Goal: Task Accomplishment & Management: Manage account settings

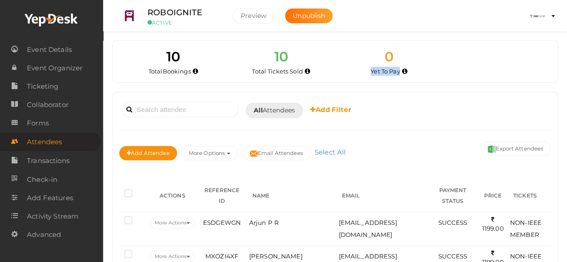
drag, startPoint x: 371, startPoint y: 73, endPoint x: 398, endPoint y: 74, distance: 26.9
click at [398, 74] on span "Yet To Pay" at bounding box center [384, 71] width 29 height 7
drag, startPoint x: 400, startPoint y: 72, endPoint x: 373, endPoint y: 74, distance: 27.4
click at [373, 74] on div "Yet To Pay" at bounding box center [389, 71] width 95 height 9
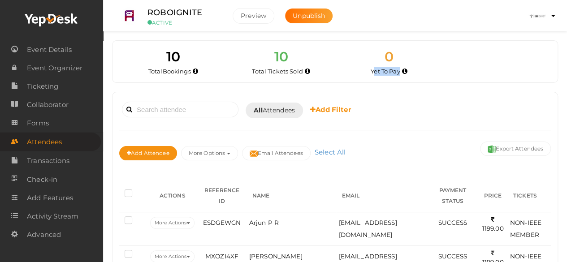
click at [373, 74] on span "Yet To Pay" at bounding box center [384, 71] width 29 height 7
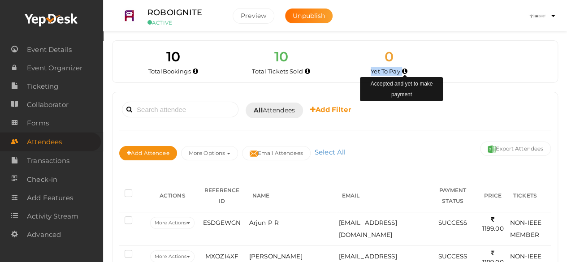
drag, startPoint x: 371, startPoint y: 73, endPoint x: 405, endPoint y: 72, distance: 34.1
click at [405, 72] on div "Yet To Pay Accepted and yet to make payment" at bounding box center [389, 71] width 95 height 9
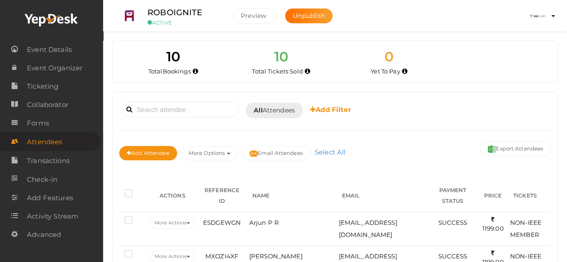
click at [407, 100] on div "Booked for Today Today Tomorrow This Week Custom Date All Attendees All Yet to …" at bounding box center [334, 110] width 431 height 22
drag, startPoint x: 371, startPoint y: 70, endPoint x: 399, endPoint y: 72, distance: 28.2
click at [399, 72] on span "Yet To Pay" at bounding box center [384, 71] width 29 height 7
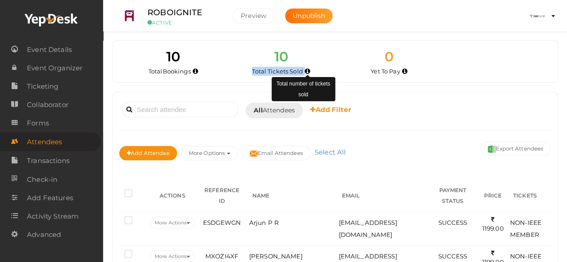
drag, startPoint x: 253, startPoint y: 70, endPoint x: 309, endPoint y: 71, distance: 56.0
click at [309, 71] on div "Total Tickets Sold Total number of tickets sold" at bounding box center [281, 71] width 95 height 9
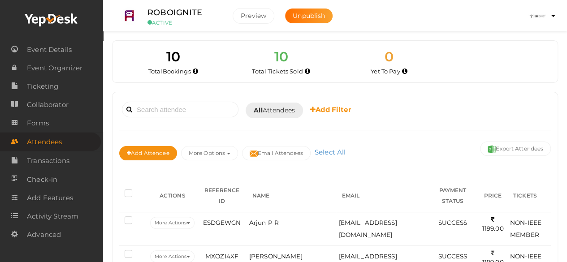
click at [338, 76] on div "10 Total Bookings 10 Total Tickets Sold 0 Yet To Pay 0 Yet To Accept 0 Yet To P…" at bounding box center [334, 62] width 445 height 42
drag, startPoint x: 146, startPoint y: 70, endPoint x: 192, endPoint y: 79, distance: 46.5
click at [192, 79] on div "10 Total Bookings 10 Total Tickets Sold 0 Yet To Pay 0 Yet To Accept 0 Yet To P…" at bounding box center [334, 62] width 445 height 42
click at [215, 76] on div "10 Total Bookings 10 Total Tickets Sold 0 Yet To Pay 0 Yet To Accept 0 Yet To P…" at bounding box center [334, 62] width 445 height 42
click at [254, 68] on span "Total Tickets Sold" at bounding box center [277, 71] width 51 height 7
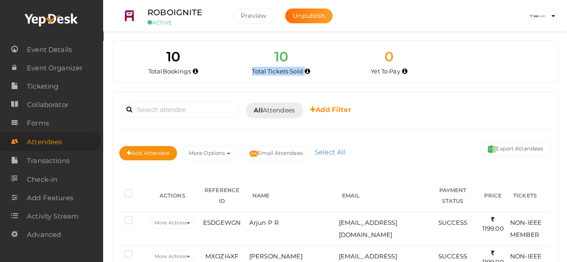
drag, startPoint x: 254, startPoint y: 68, endPoint x: 309, endPoint y: 72, distance: 55.2
click at [309, 72] on div "Total Tickets Sold" at bounding box center [281, 71] width 95 height 9
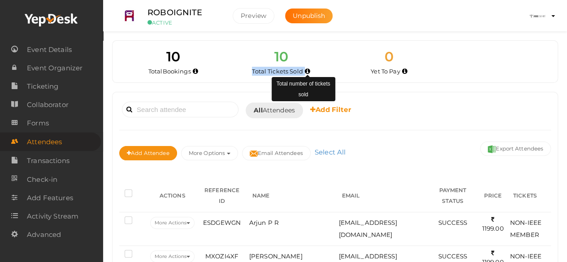
click at [309, 72] on icon at bounding box center [307, 71] width 5 height 5
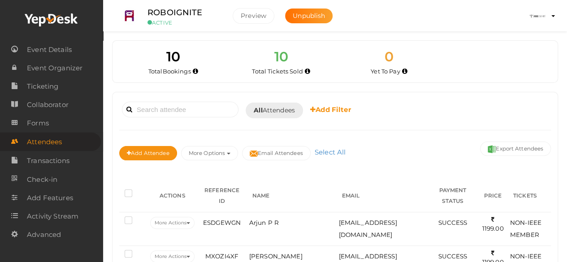
click at [379, 73] on span "Yet To Pay" at bounding box center [384, 71] width 29 height 7
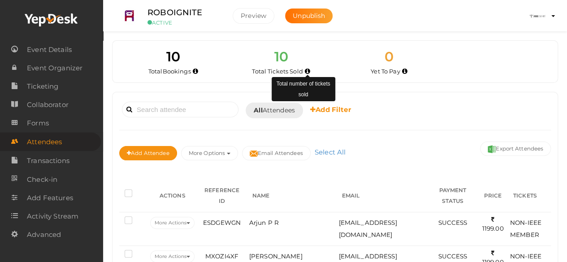
click at [307, 69] on icon at bounding box center [307, 71] width 5 height 5
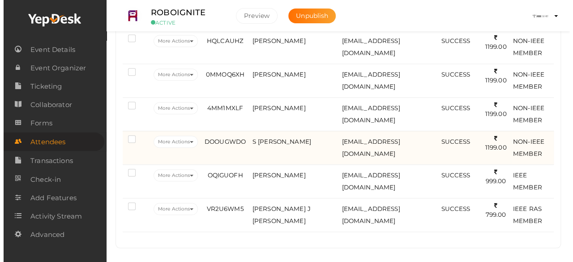
scroll to position [309, 0]
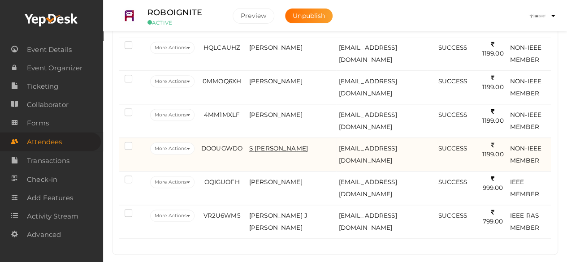
click at [265, 146] on span "S Hidha Fathima" at bounding box center [278, 148] width 59 height 7
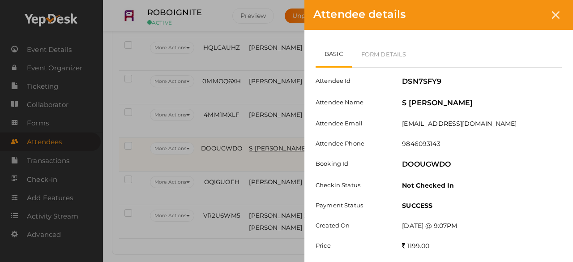
click at [265, 146] on div "Attendee details Basic Form Details Attendee Id DSN7SFY9 Attendee Name S Hidha …" at bounding box center [286, 131] width 573 height 262
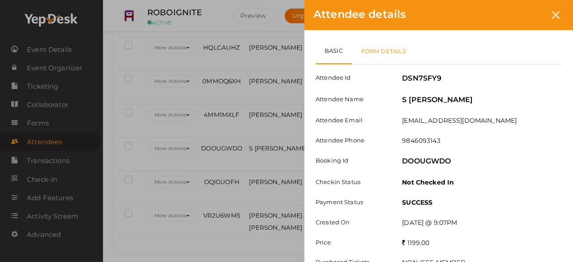
scroll to position [0, 0]
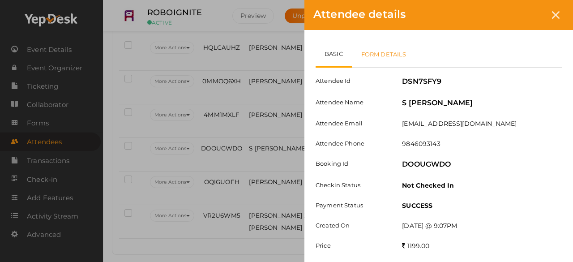
click at [388, 51] on link "Form Details" at bounding box center [384, 54] width 64 height 26
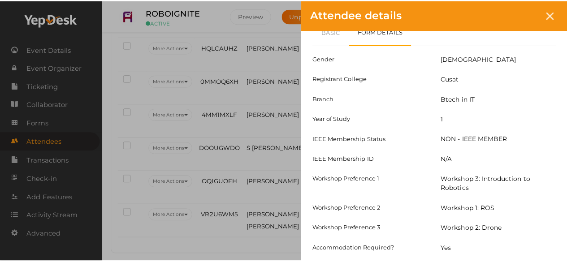
scroll to position [73, 0]
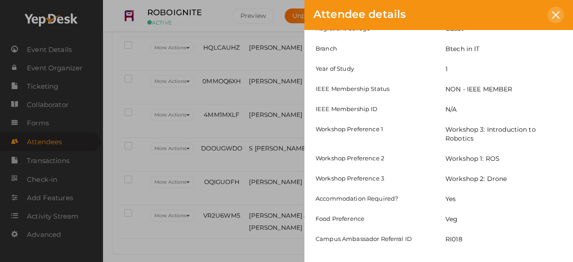
click at [560, 22] on div at bounding box center [556, 15] width 17 height 17
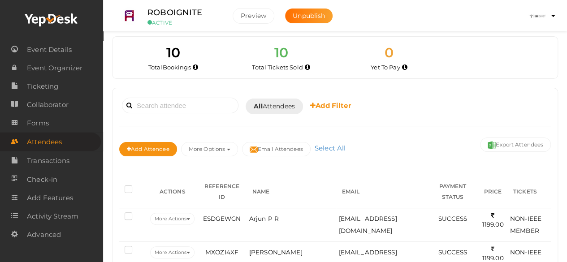
scroll to position [0, 0]
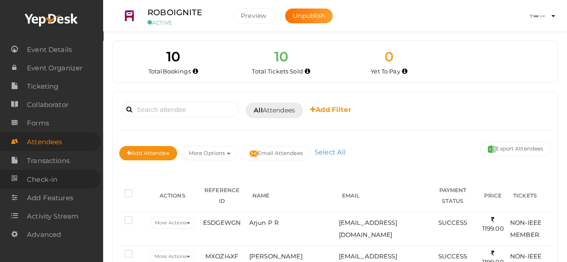
click at [35, 176] on span "Check-in" at bounding box center [42, 180] width 30 height 18
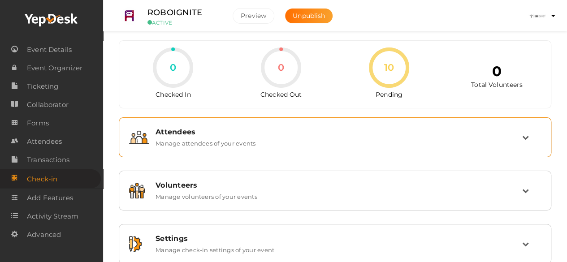
click at [344, 128] on div "Attendees" at bounding box center [338, 132] width 366 height 9
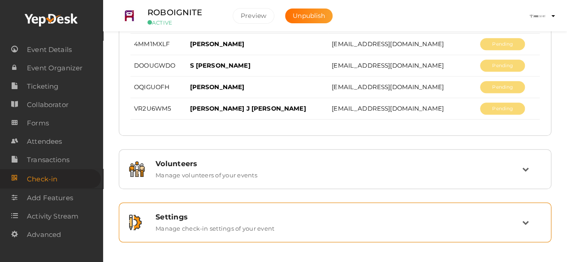
scroll to position [312, 0]
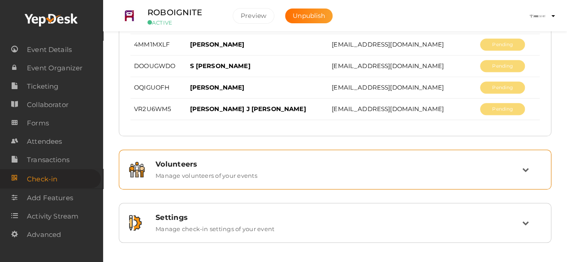
click at [339, 163] on div "Volunteers" at bounding box center [338, 164] width 366 height 9
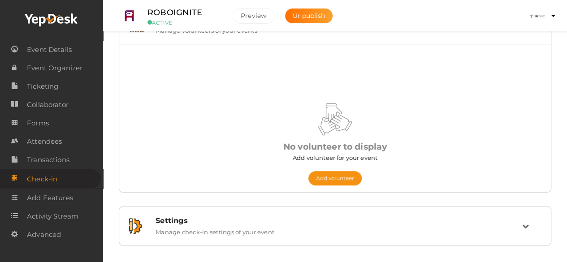
scroll to position [160, 0]
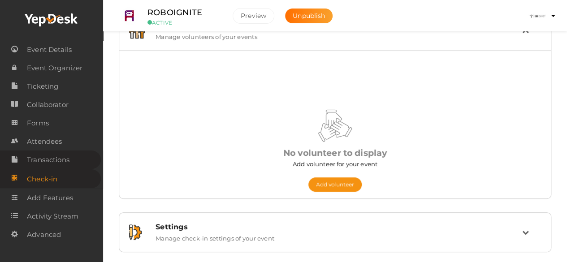
click at [67, 163] on span "Transactions" at bounding box center [48, 160] width 43 height 18
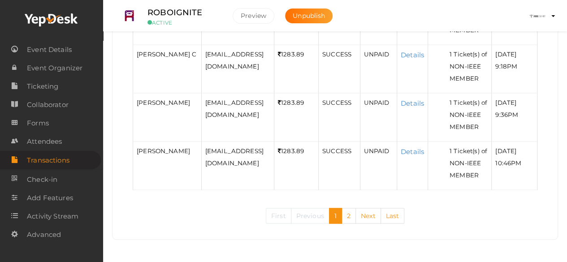
scroll to position [907, 0]
click at [364, 213] on link "Next" at bounding box center [368, 216] width 26 height 16
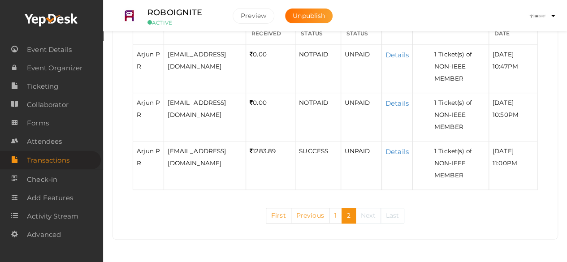
scroll to position [238, 0]
click at [306, 223] on link "Previous" at bounding box center [310, 216] width 39 height 16
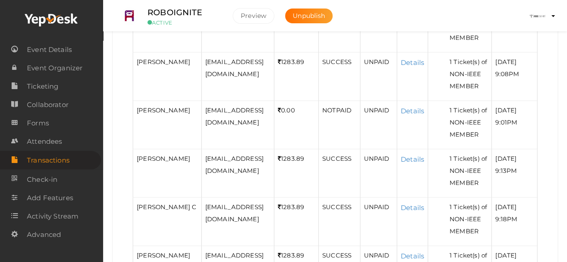
scroll to position [493, 0]
click at [427, 51] on td "Details" at bounding box center [411, 26] width 31 height 48
click at [424, 17] on link "Details" at bounding box center [411, 13] width 23 height 9
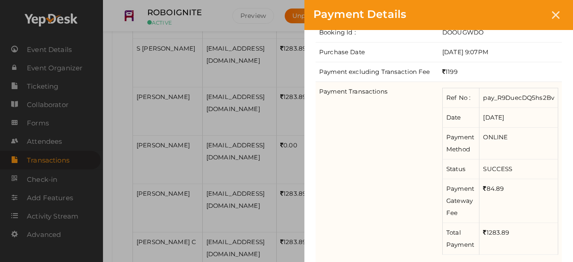
scroll to position [219, 0]
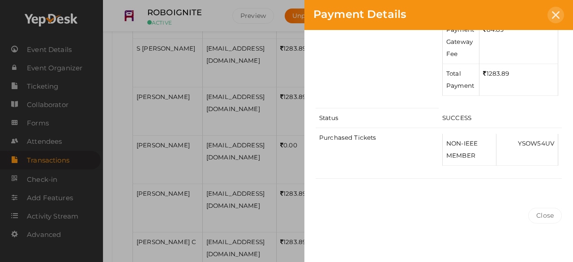
click at [558, 15] on icon at bounding box center [556, 15] width 8 height 8
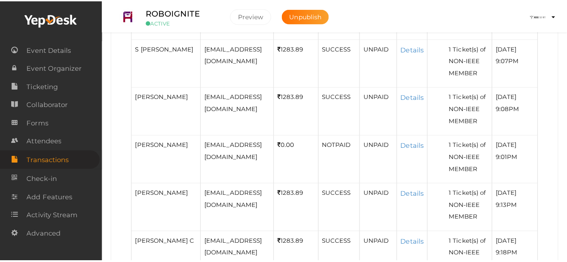
scroll to position [493, 0]
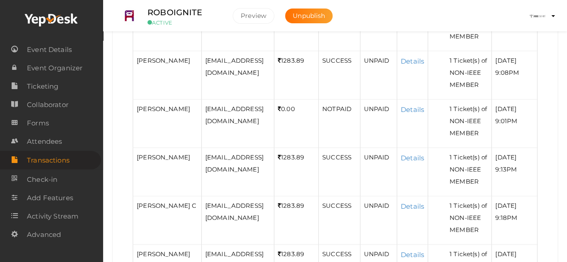
click at [424, 99] on td "Details" at bounding box center [411, 75] width 31 height 48
click at [424, 65] on link "Details" at bounding box center [411, 61] width 23 height 9
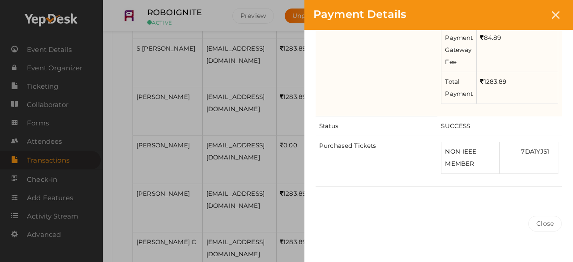
scroll to position [0, 0]
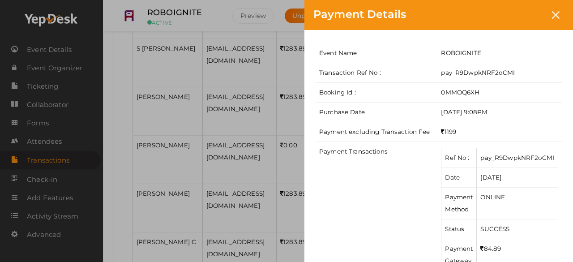
click at [554, 23] on div at bounding box center [556, 15] width 17 height 17
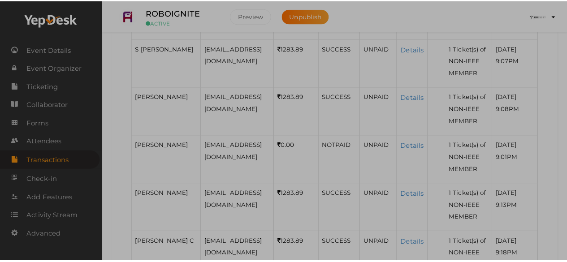
scroll to position [493, 0]
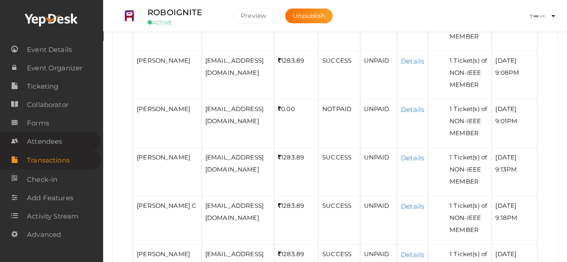
click at [46, 140] on span "Attendees" at bounding box center [44, 142] width 35 height 18
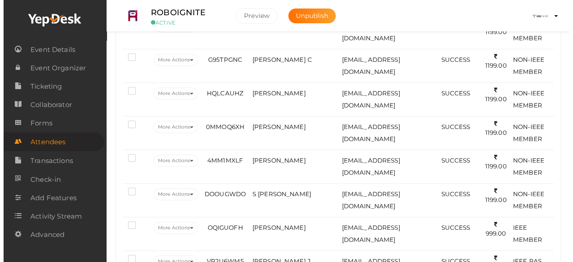
scroll to position [316, 0]
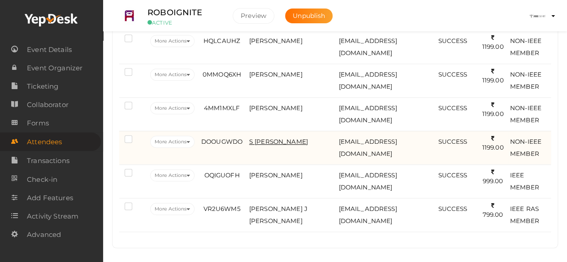
click at [262, 138] on span "S Hidha Fathima" at bounding box center [278, 141] width 59 height 7
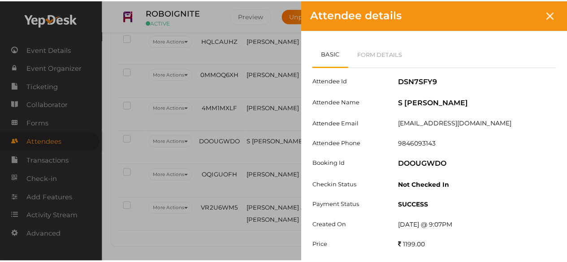
scroll to position [26, 0]
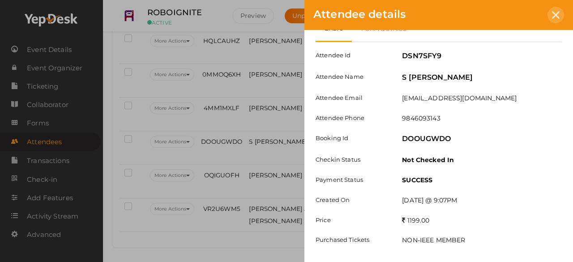
click at [559, 13] on icon at bounding box center [556, 15] width 8 height 8
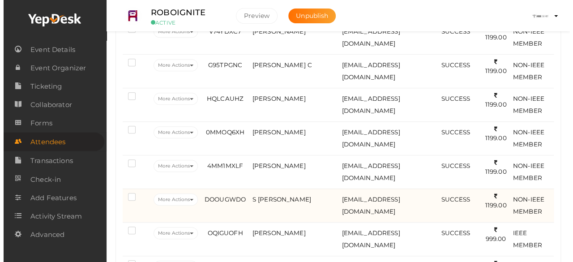
scroll to position [316, 0]
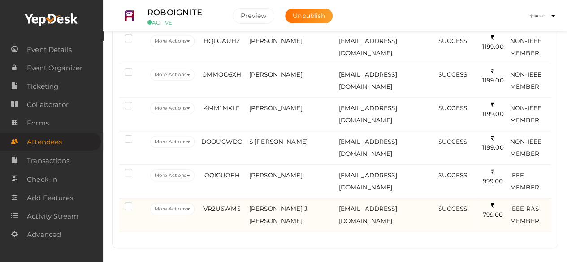
click at [263, 199] on td "JENNIFER J ROBIN" at bounding box center [292, 215] width 90 height 34
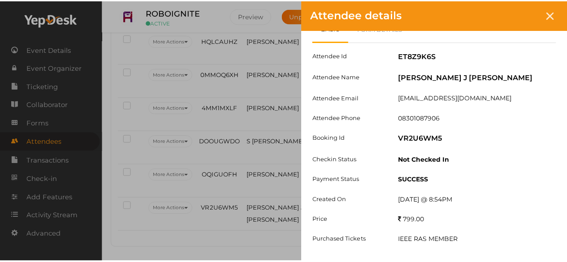
scroll to position [0, 0]
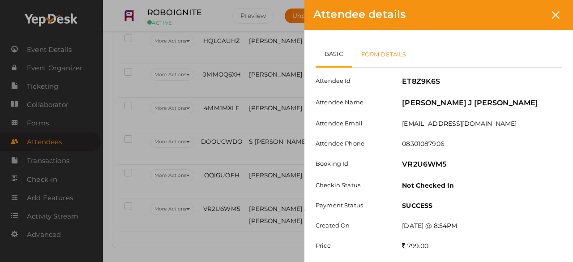
click at [396, 48] on link "Form Details" at bounding box center [384, 54] width 64 height 26
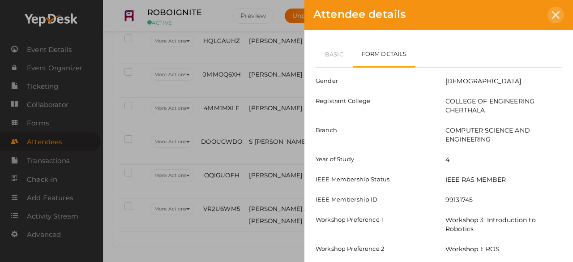
click at [553, 15] on icon at bounding box center [556, 15] width 8 height 8
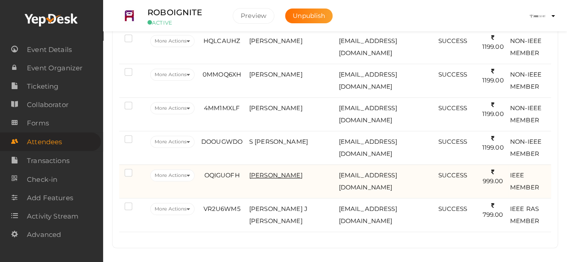
click at [276, 173] on span "AROMAL A KURUP" at bounding box center [275, 175] width 53 height 7
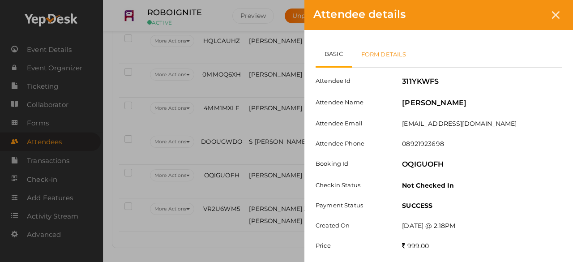
click at [400, 51] on link "Form Details" at bounding box center [384, 54] width 64 height 26
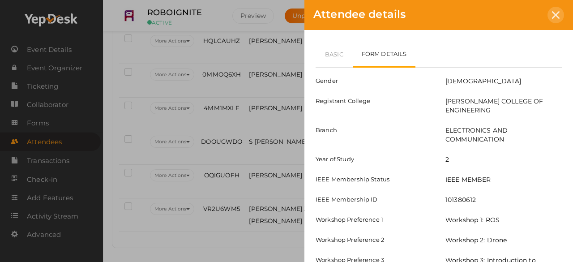
click at [555, 21] on div at bounding box center [556, 15] width 17 height 17
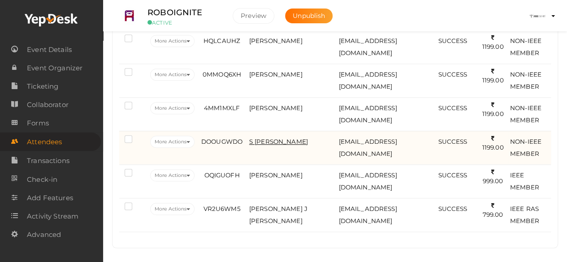
click at [270, 140] on span "S Hidha Fathima" at bounding box center [278, 141] width 59 height 7
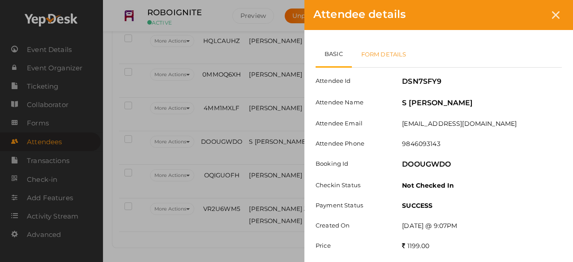
click at [390, 54] on link "Form Details" at bounding box center [384, 54] width 64 height 26
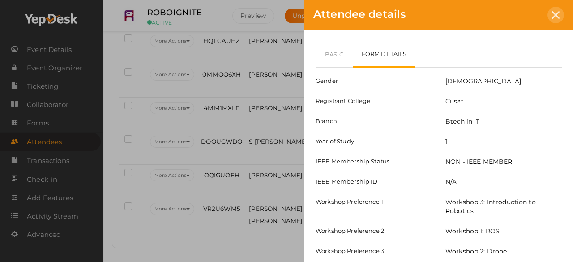
click at [558, 16] on icon at bounding box center [556, 15] width 8 height 8
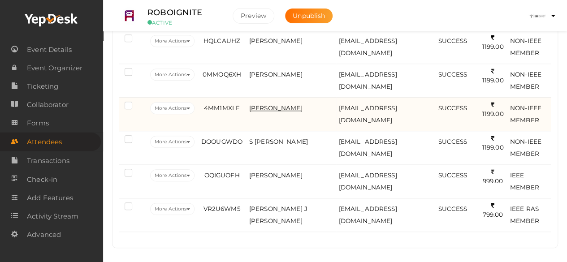
click at [255, 108] on span "MALAVIKA RAJEEVAN" at bounding box center [275, 107] width 53 height 7
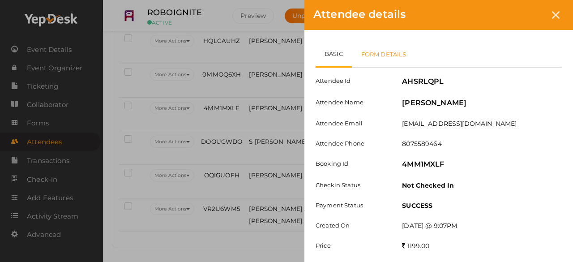
click at [385, 59] on link "Form Details" at bounding box center [384, 54] width 64 height 26
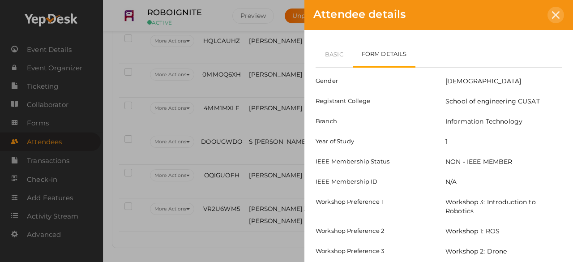
click at [555, 16] on icon at bounding box center [556, 15] width 8 height 8
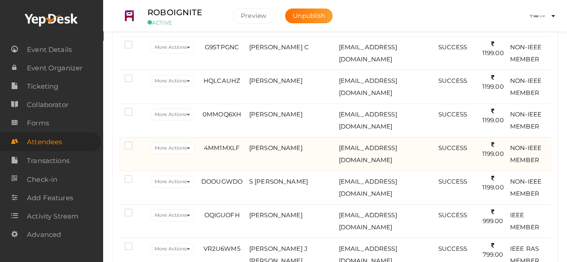
scroll to position [275, 0]
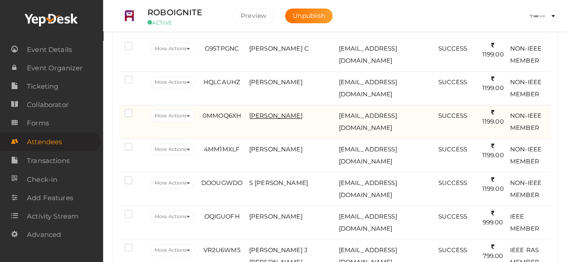
click at [272, 119] on span "Lahzes Wangmo" at bounding box center [275, 115] width 53 height 7
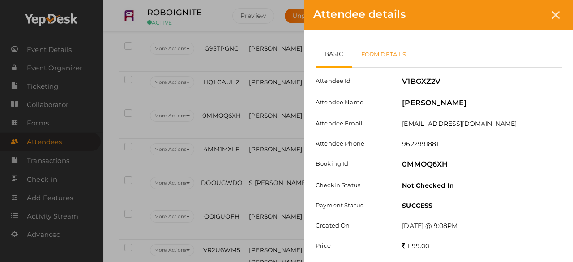
click at [383, 60] on link "Form Details" at bounding box center [384, 54] width 64 height 26
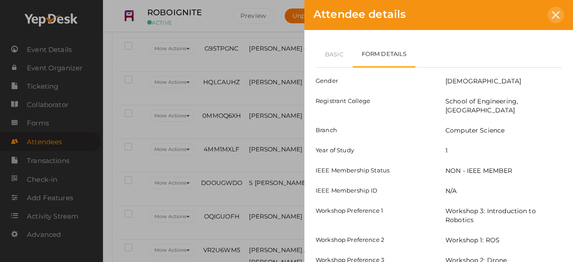
click at [555, 10] on div at bounding box center [556, 15] width 17 height 17
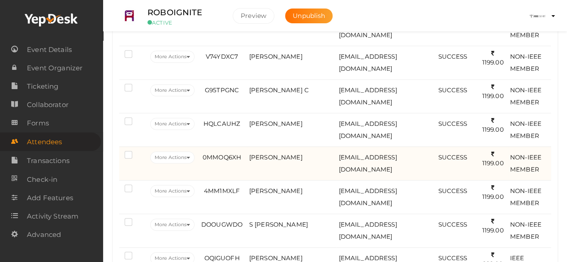
scroll to position [233, 0]
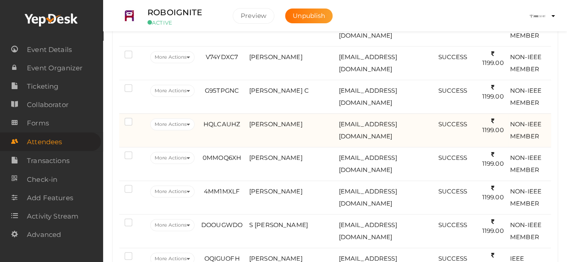
click at [277, 128] on td "Harshitha K" at bounding box center [292, 130] width 90 height 34
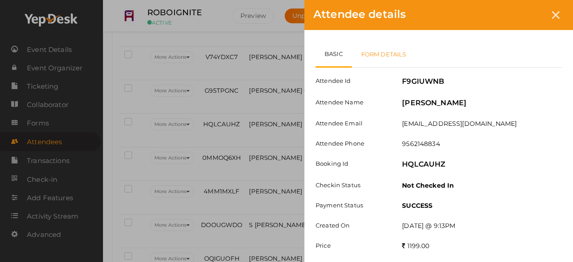
click at [410, 55] on link "Form Details" at bounding box center [384, 54] width 64 height 26
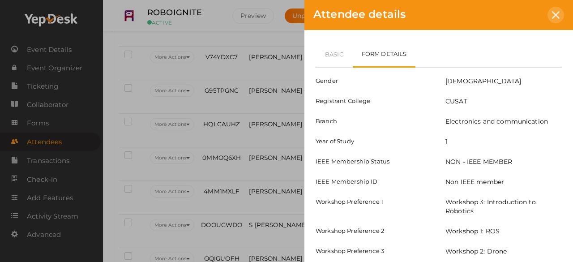
click at [556, 18] on icon at bounding box center [556, 15] width 8 height 8
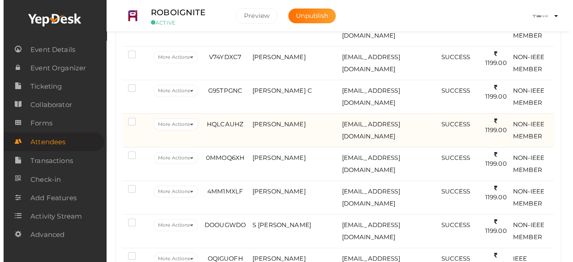
scroll to position [190, 0]
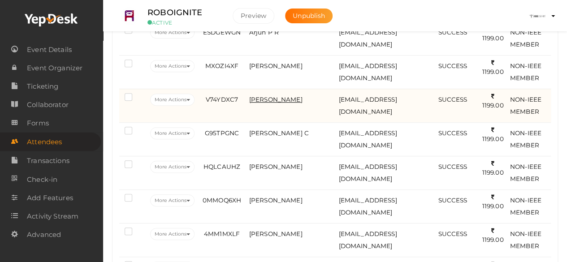
click at [289, 98] on span "Akshay Prakash" at bounding box center [275, 99] width 53 height 7
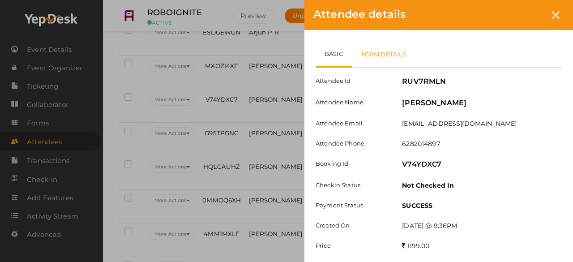
click at [390, 56] on link "Form Details" at bounding box center [384, 54] width 64 height 26
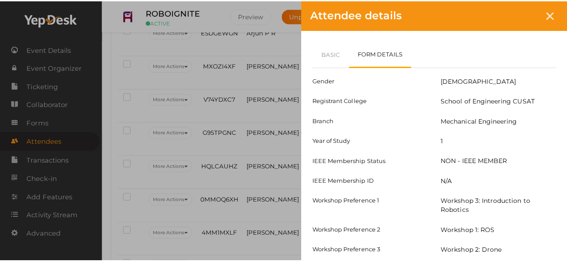
scroll to position [110, 0]
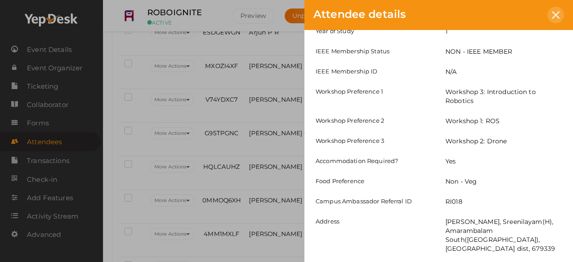
click at [558, 23] on div at bounding box center [556, 15] width 17 height 17
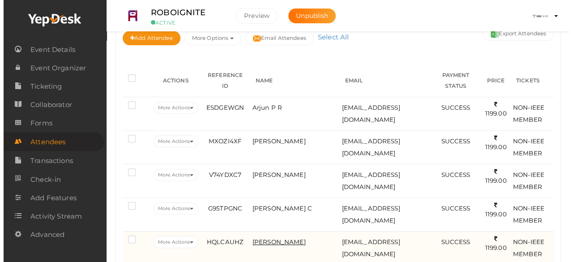
scroll to position [113, 0]
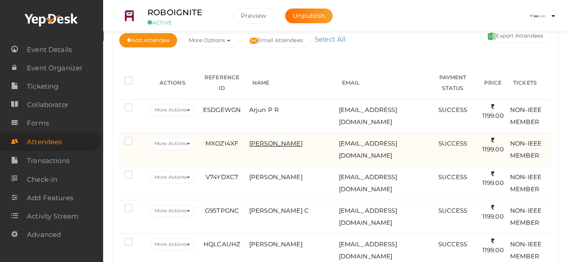
click at [273, 141] on span "ASHIL MAHESH" at bounding box center [275, 143] width 53 height 7
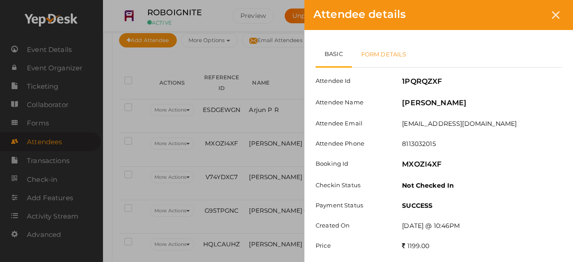
click at [383, 50] on link "Form Details" at bounding box center [384, 54] width 64 height 26
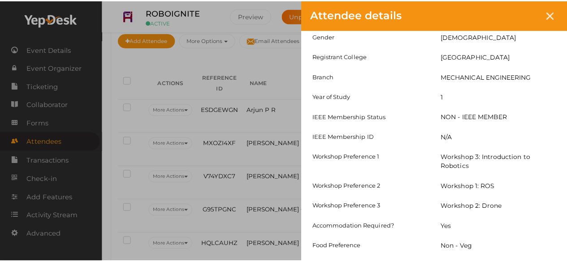
scroll to position [0, 0]
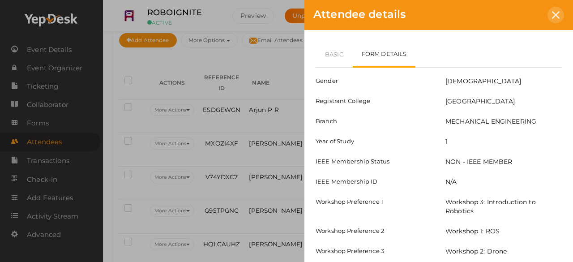
click at [561, 10] on div at bounding box center [556, 15] width 17 height 17
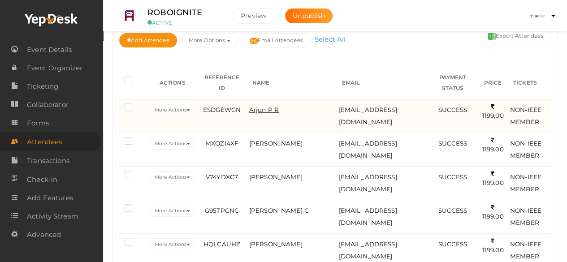
click at [279, 110] on span "Arjun P R" at bounding box center [264, 109] width 30 height 7
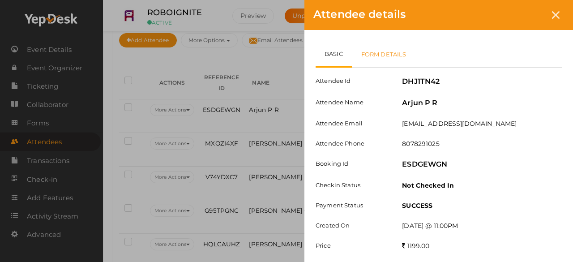
click at [391, 45] on link "Form Details" at bounding box center [384, 54] width 64 height 26
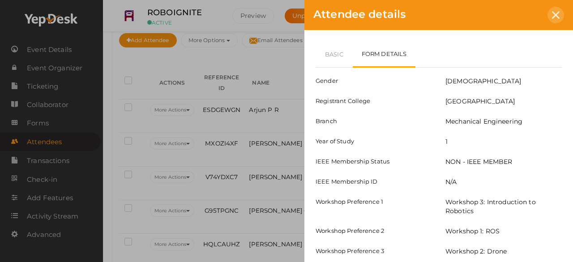
click at [553, 21] on div at bounding box center [556, 15] width 17 height 17
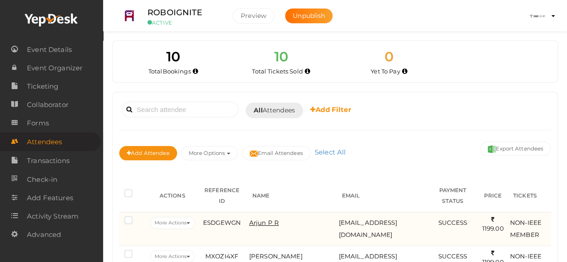
click at [267, 219] on span "Arjun P R" at bounding box center [264, 222] width 30 height 7
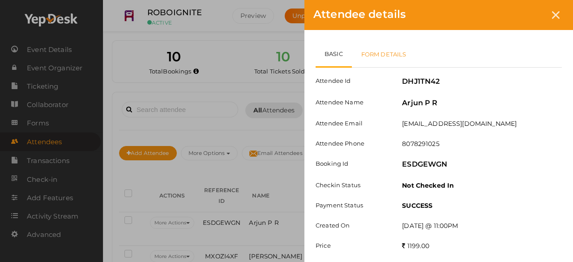
click at [386, 60] on link "Form Details" at bounding box center [384, 54] width 64 height 26
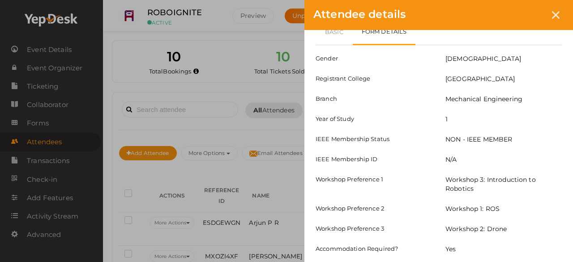
scroll to position [119, 0]
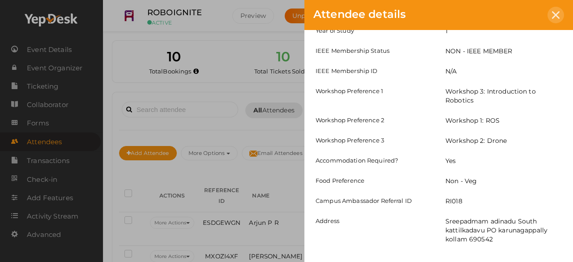
click at [554, 20] on div at bounding box center [556, 15] width 17 height 17
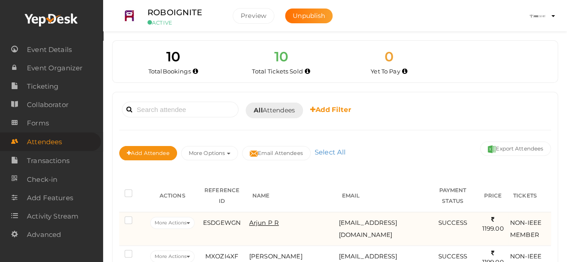
click at [268, 221] on span "Arjun P R" at bounding box center [264, 222] width 30 height 7
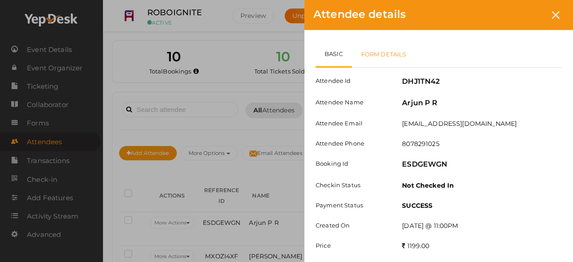
click at [383, 52] on link "Form Details" at bounding box center [384, 54] width 64 height 26
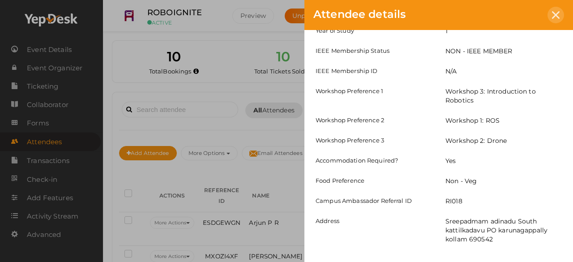
click at [558, 12] on icon at bounding box center [556, 15] width 8 height 8
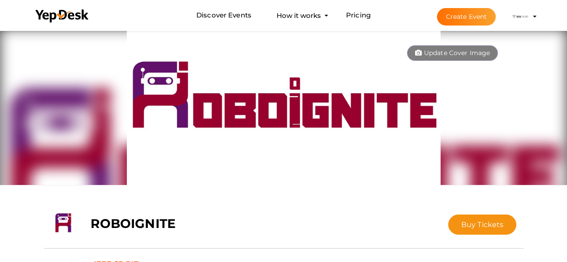
scroll to position [29, 0]
